Goal: Find specific page/section: Find specific page/section

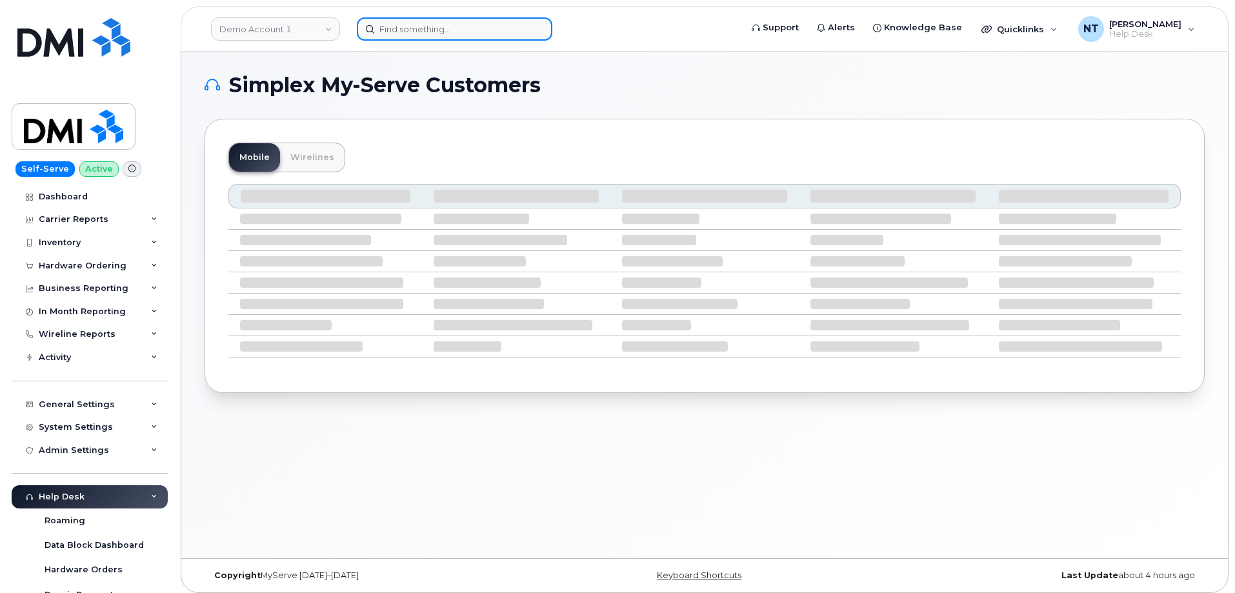
click at [471, 31] on input at bounding box center [455, 28] width 196 height 23
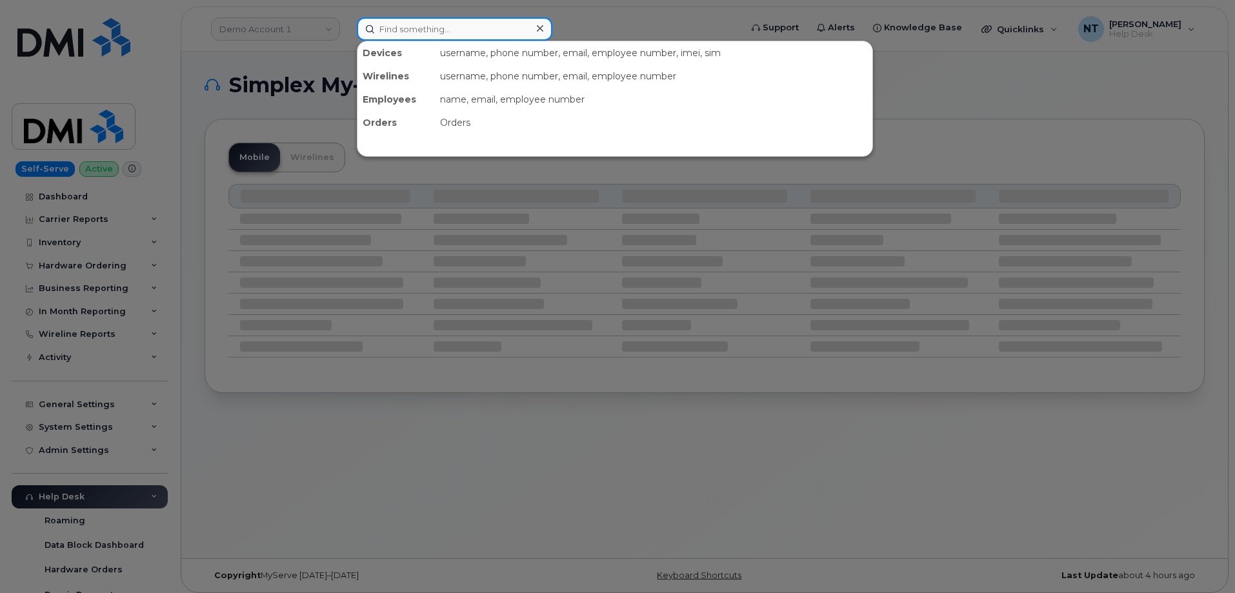
paste input "297151"
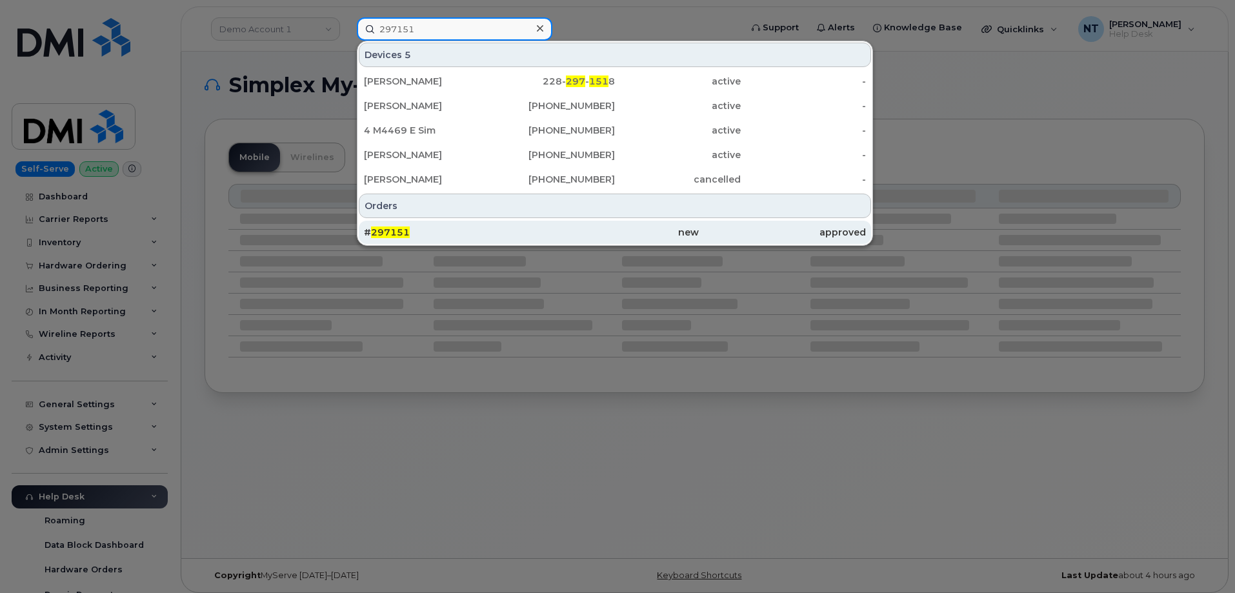
type input "297151"
click at [441, 232] on div "# 297151" at bounding box center [447, 232] width 167 height 13
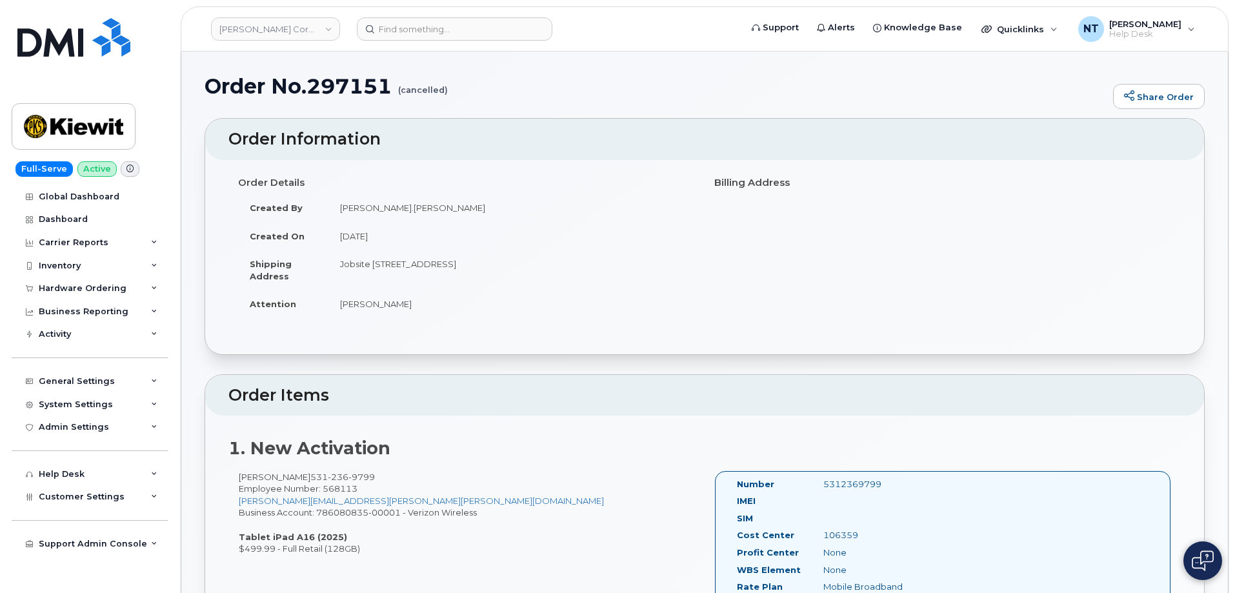
drag, startPoint x: 401, startPoint y: 89, endPoint x: 439, endPoint y: 94, distance: 38.4
click at [439, 94] on h1 "Order No.297151 (cancelled)" at bounding box center [656, 86] width 902 height 23
click at [439, 94] on small "(cancelled)" at bounding box center [423, 85] width 50 height 20
